Goal: Navigation & Orientation: Understand site structure

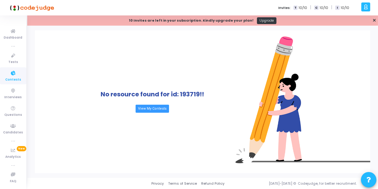
click at [290, 4] on div "Invites: T 10/10 | C 10/10 | I 10/10" at bounding box center [313, 7] width 71 height 6
click at [165, 110] on link "View My Contests" at bounding box center [151, 109] width 33 height 8
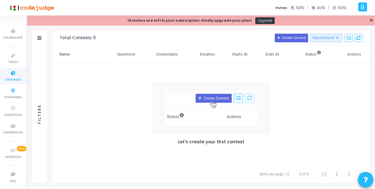
click at [15, 80] on span "Contests" at bounding box center [13, 79] width 16 height 5
click at [10, 70] on icon at bounding box center [13, 74] width 13 height 8
click at [167, 55] on th "Contestants" at bounding box center [167, 54] width 49 height 17
click at [42, 34] on div "Filters" at bounding box center [39, 37] width 15 height 15
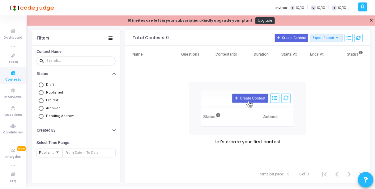
click at [167, 141] on div "Let's create your first contest" at bounding box center [248, 114] width 246 height 103
click at [13, 61] on span "Tests" at bounding box center [13, 62] width 10 height 5
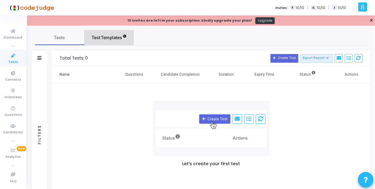
click at [113, 37] on span "Test Templates" at bounding box center [107, 38] width 30 height 6
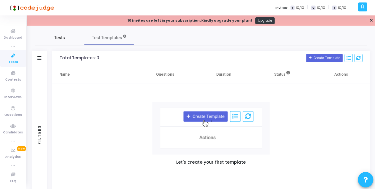
click at [69, 44] on link "Tests" at bounding box center [59, 37] width 49 height 15
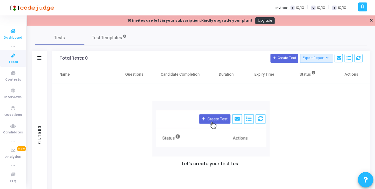
click at [11, 33] on icon at bounding box center [13, 32] width 13 height 8
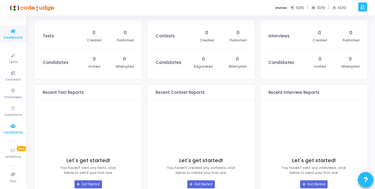
scroll to position [84, 0]
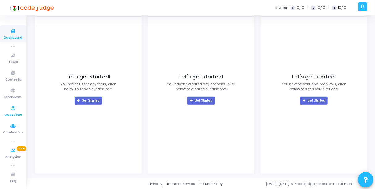
click at [11, 118] on link "Questions" at bounding box center [13, 111] width 26 height 17
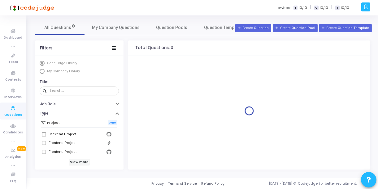
click at [14, 44] on li "true" at bounding box center [13, 46] width 26 height 6
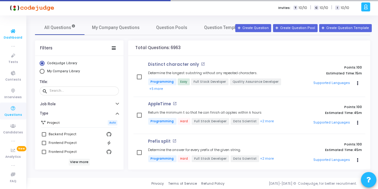
click at [19, 32] on icon at bounding box center [13, 32] width 13 height 8
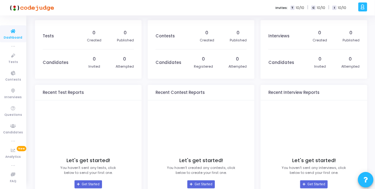
click at [361, 9] on icon at bounding box center [363, 6] width 5 height 7
